Goal: Transaction & Acquisition: Purchase product/service

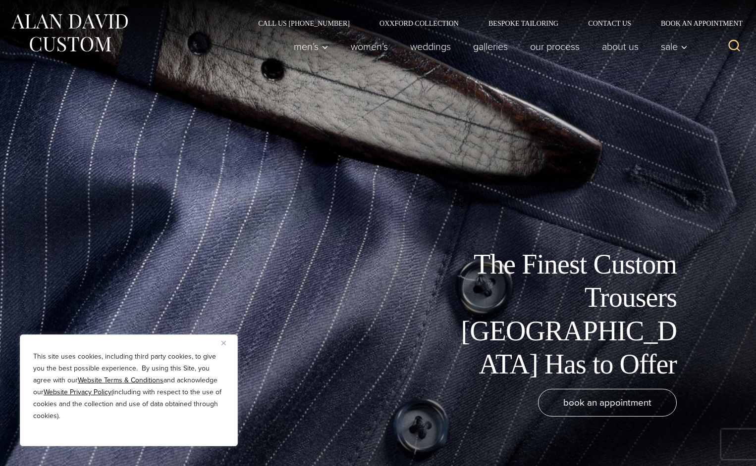
click at [223, 343] on img "Close" at bounding box center [223, 343] width 4 height 4
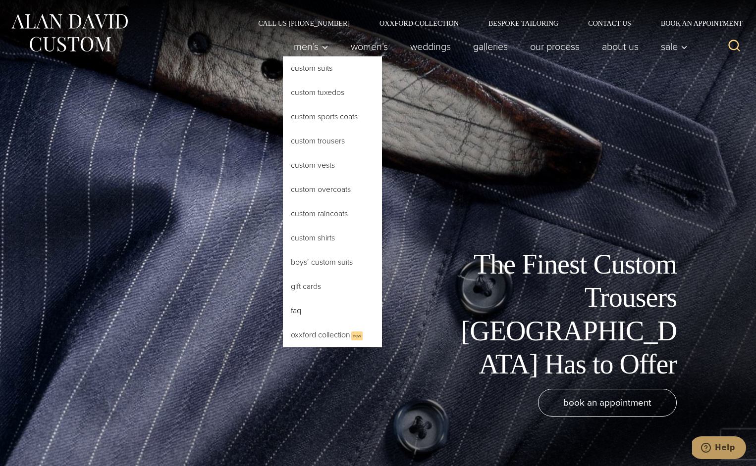
click at [283, 153] on link "Custom Trousers" at bounding box center [332, 141] width 99 height 24
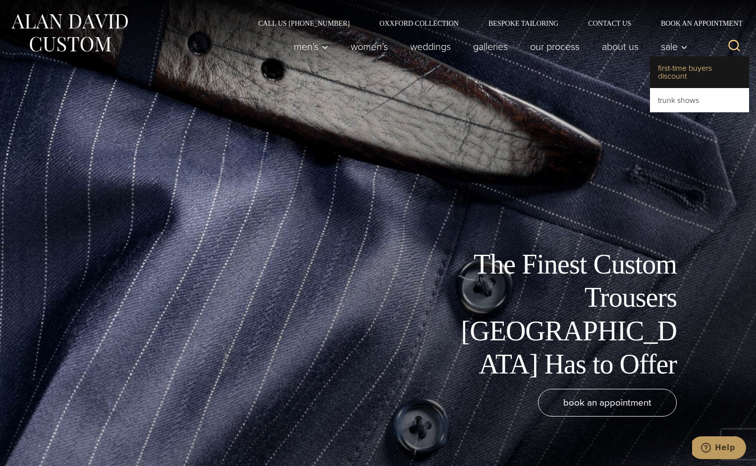
click at [651, 83] on link "First-Time Buyers Discount" at bounding box center [699, 72] width 99 height 32
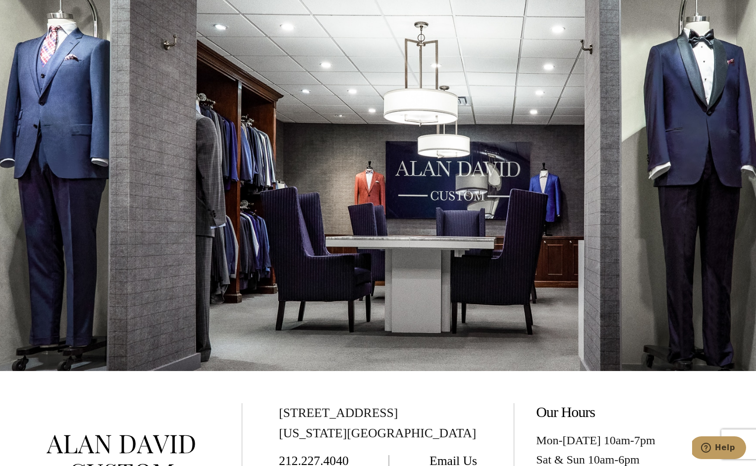
scroll to position [1869, 0]
